Goal: Check status: Check status

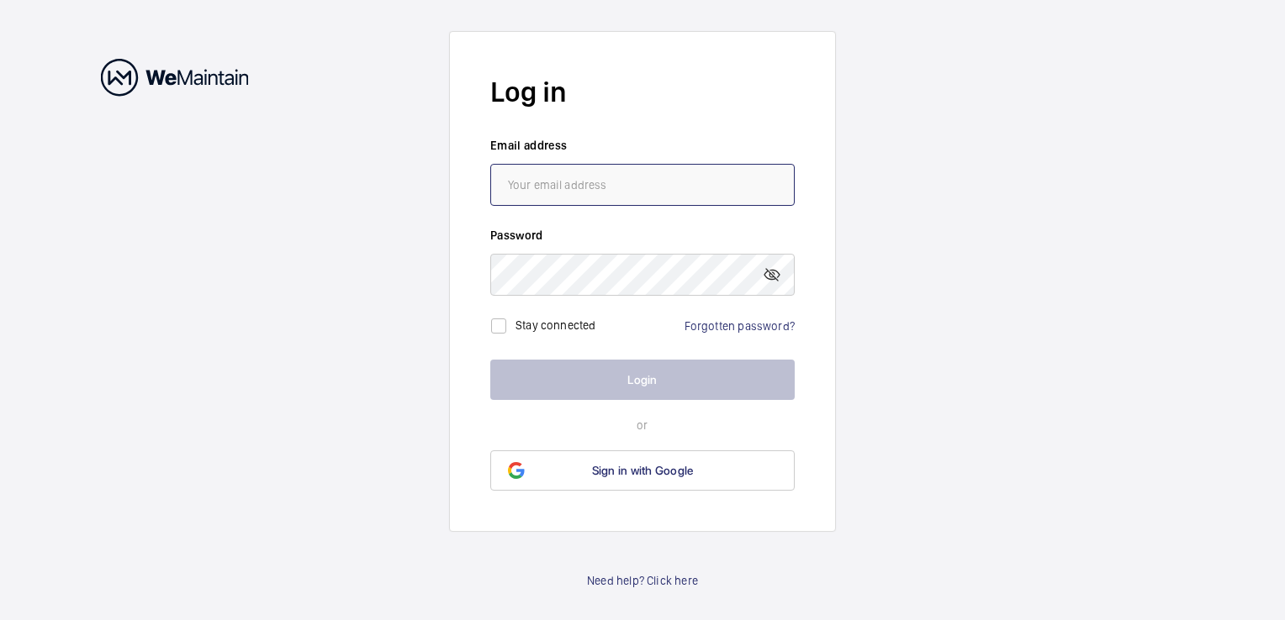
type input "[EMAIL_ADDRESS][DOMAIN_NAME]"
click at [658, 388] on button "Login" at bounding box center [642, 380] width 304 height 40
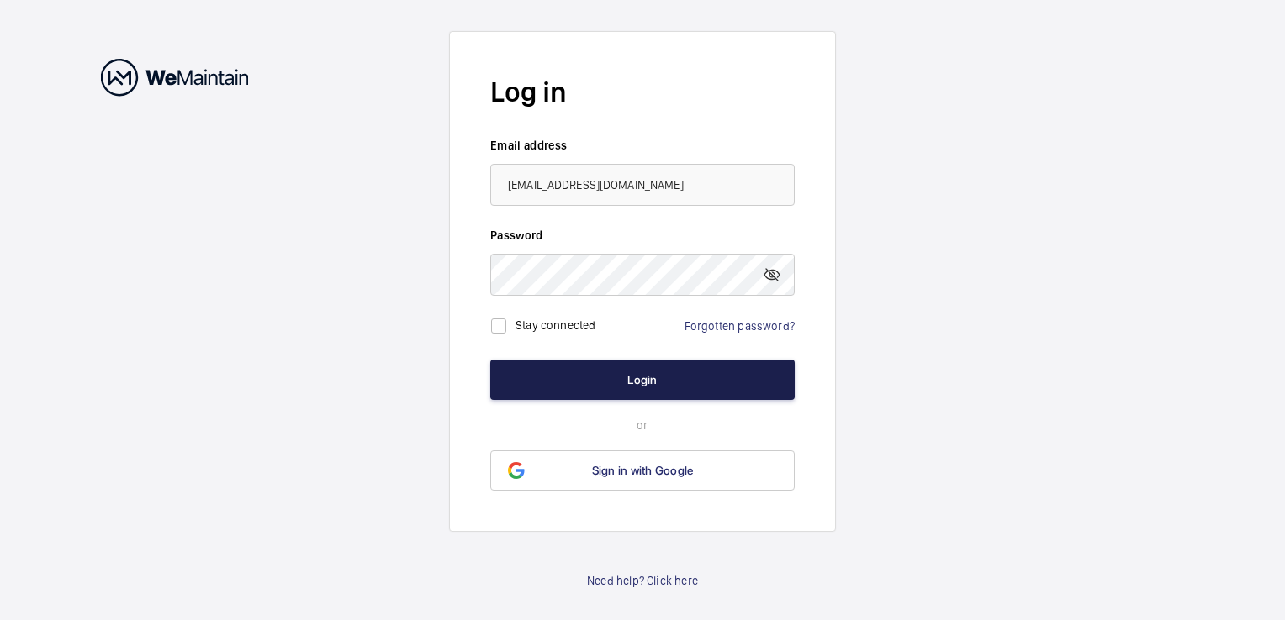
click at [654, 378] on button "Login" at bounding box center [642, 380] width 304 height 40
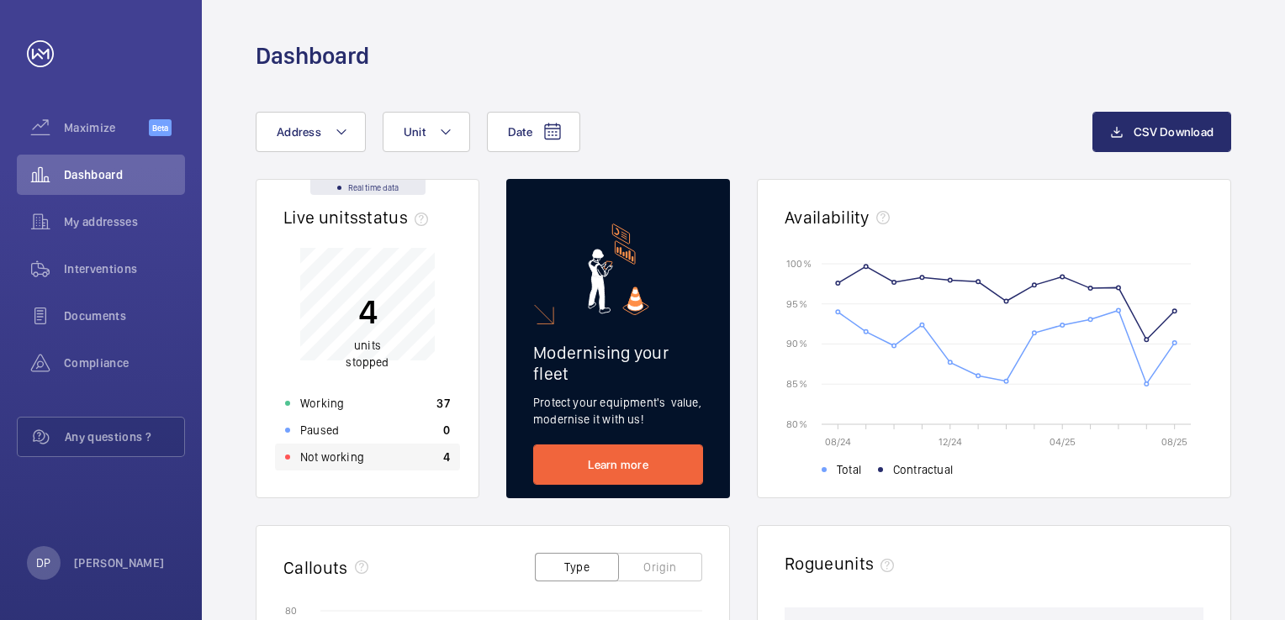
click at [383, 462] on div "Not working 4" at bounding box center [367, 457] width 185 height 27
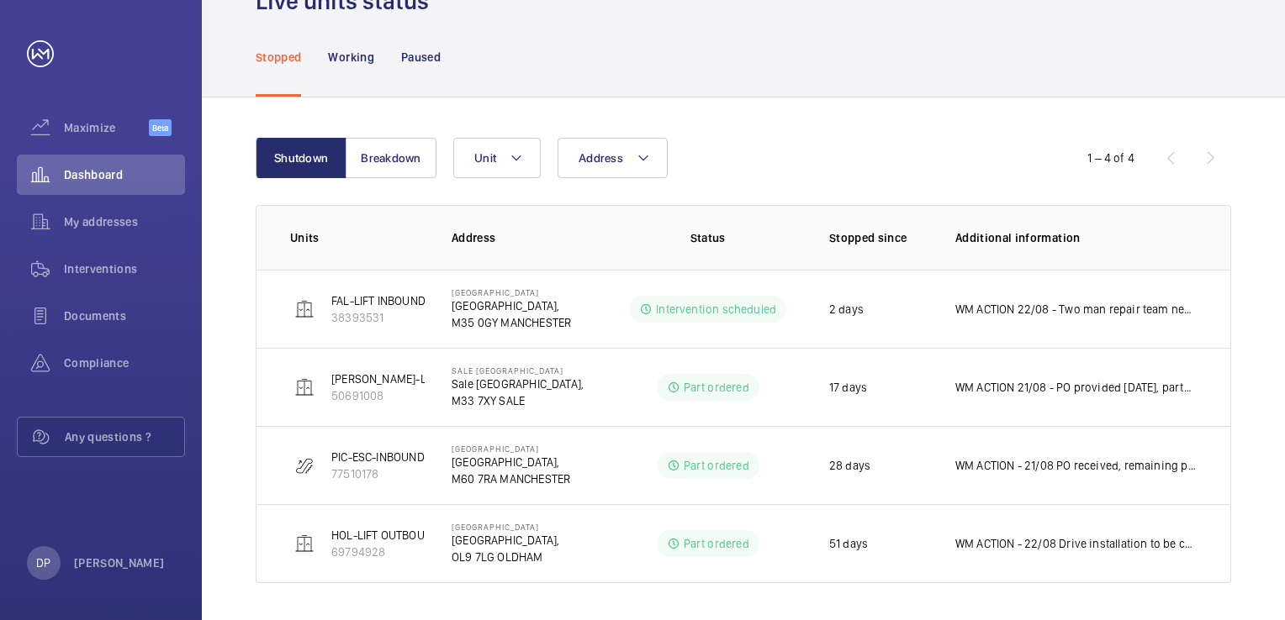
scroll to position [90, 0]
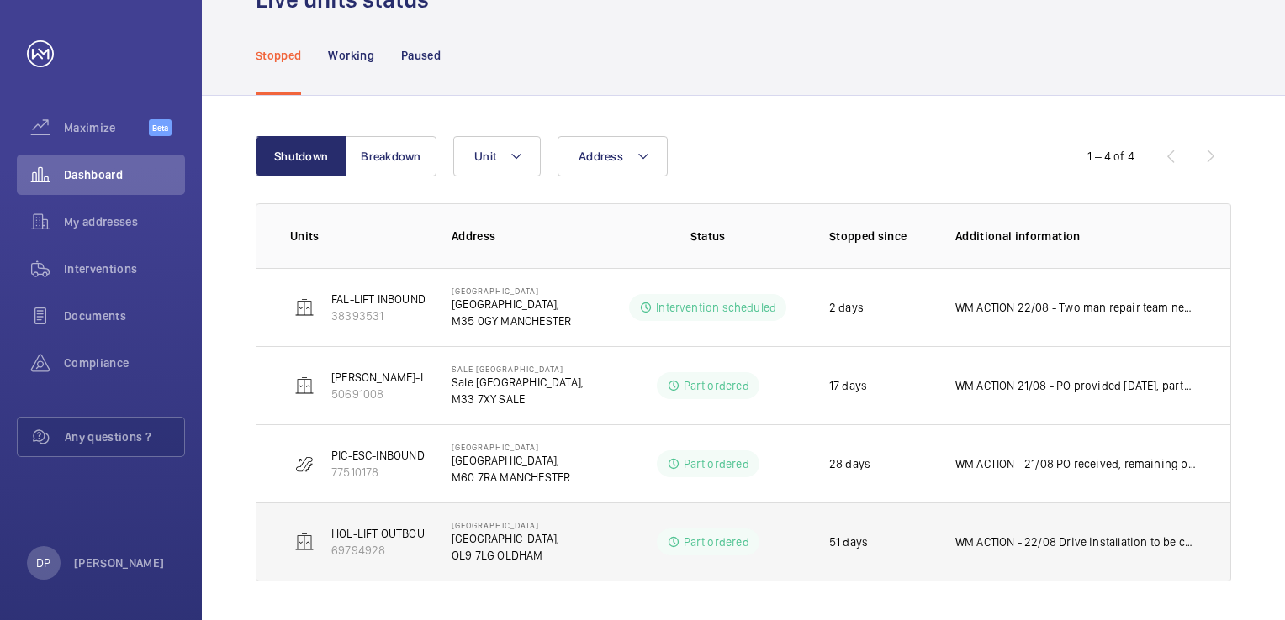
click at [986, 544] on p "WM ACTION - 22/08 Drive installation to be completed [DATE]" at bounding box center [1075, 542] width 241 height 17
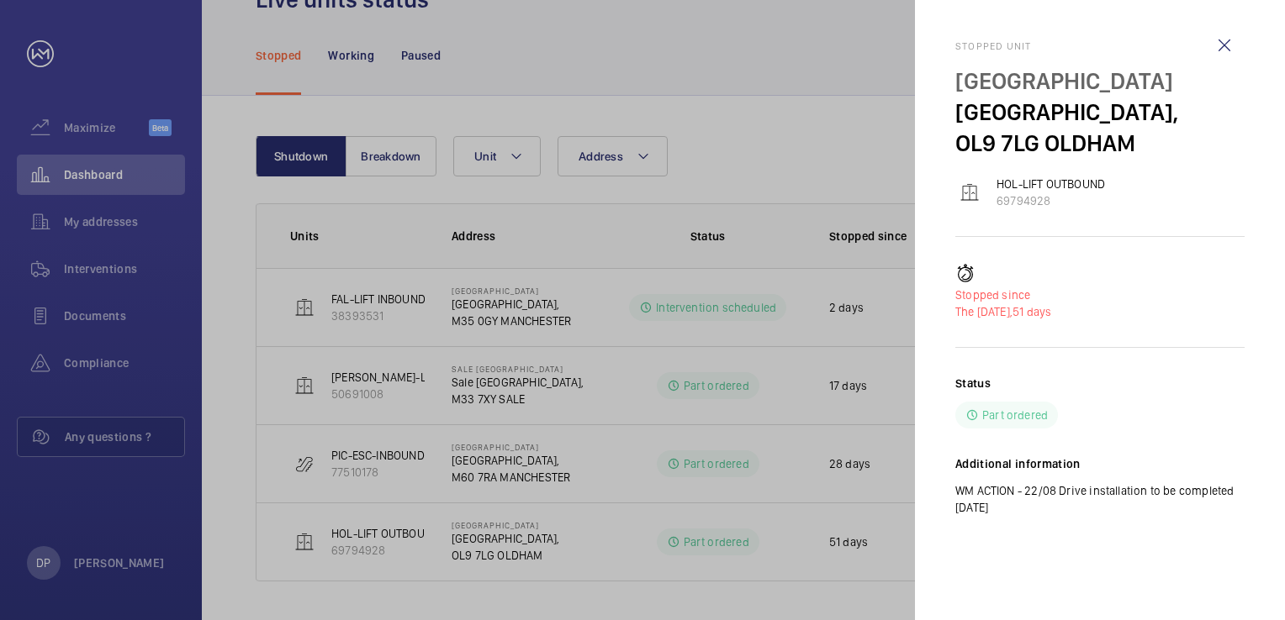
click at [824, 183] on div at bounding box center [642, 310] width 1285 height 620
